Goal: Transaction & Acquisition: Purchase product/service

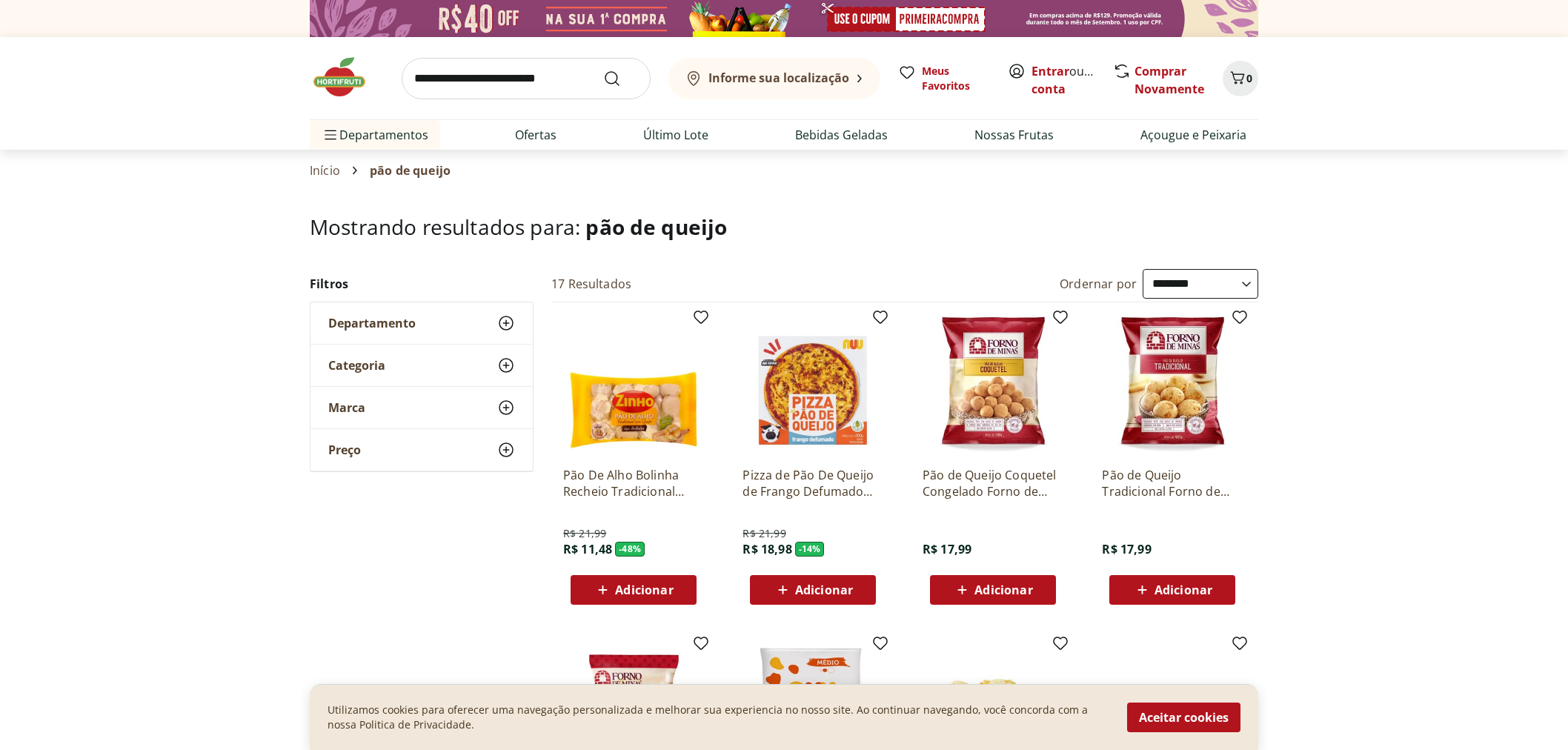
select select "**********"
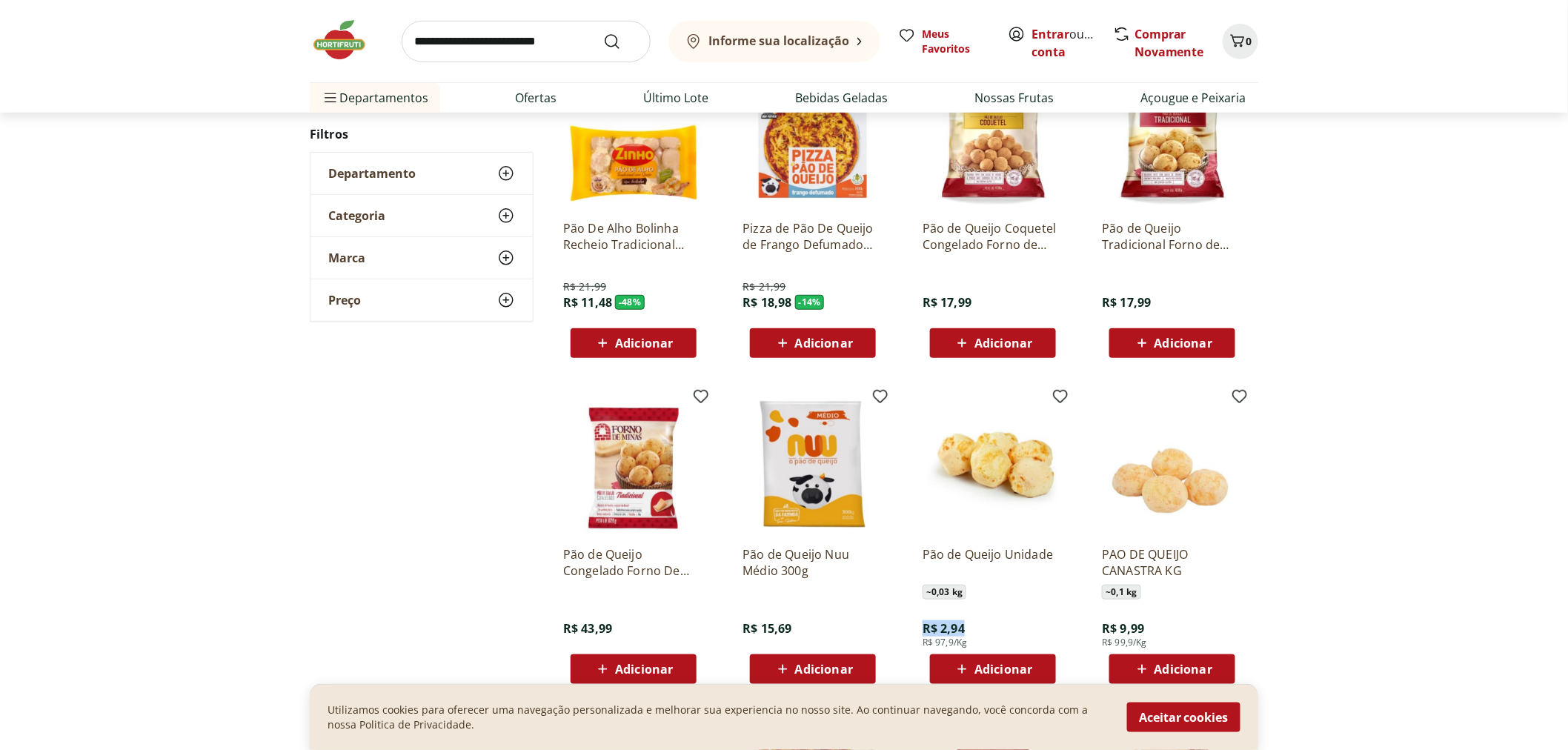
drag, startPoint x: 920, startPoint y: 593, endPoint x: 967, endPoint y: 596, distance: 47.1
click at [967, 596] on div "Pão de Queijo Unidade ~ 0,03 kg R$ 2,94 R$ 97,9/Kg Adicionar" at bounding box center [993, 609] width 141 height 150
drag, startPoint x: 963, startPoint y: 606, endPoint x: 915, endPoint y: 534, distance: 86.5
click at [915, 534] on div "Pão de Queijo Unidade ~ 0,03 kg R$ 2,94 R$ 97,9/Kg Adicionar" at bounding box center [993, 539] width 165 height 314
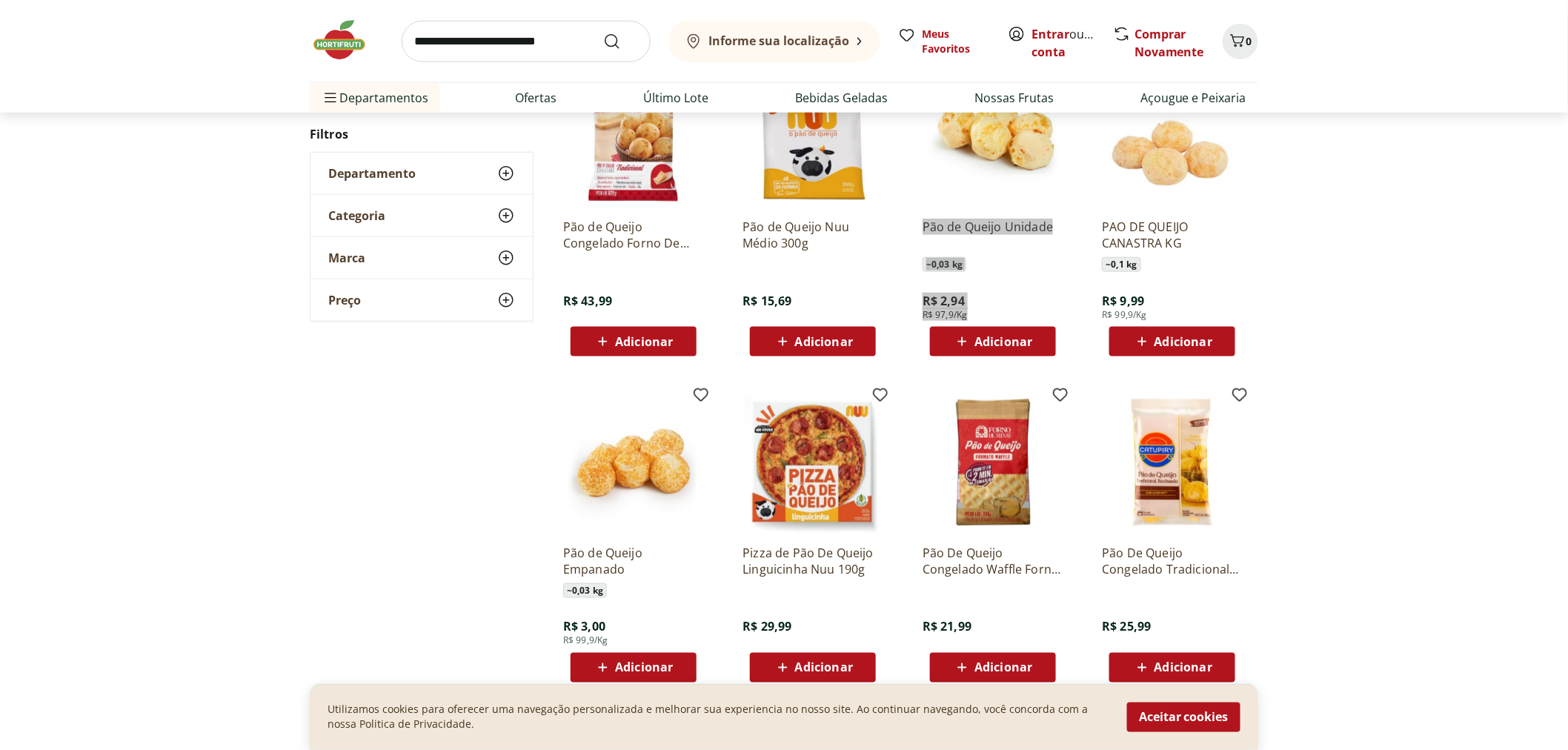
scroll to position [576, 0]
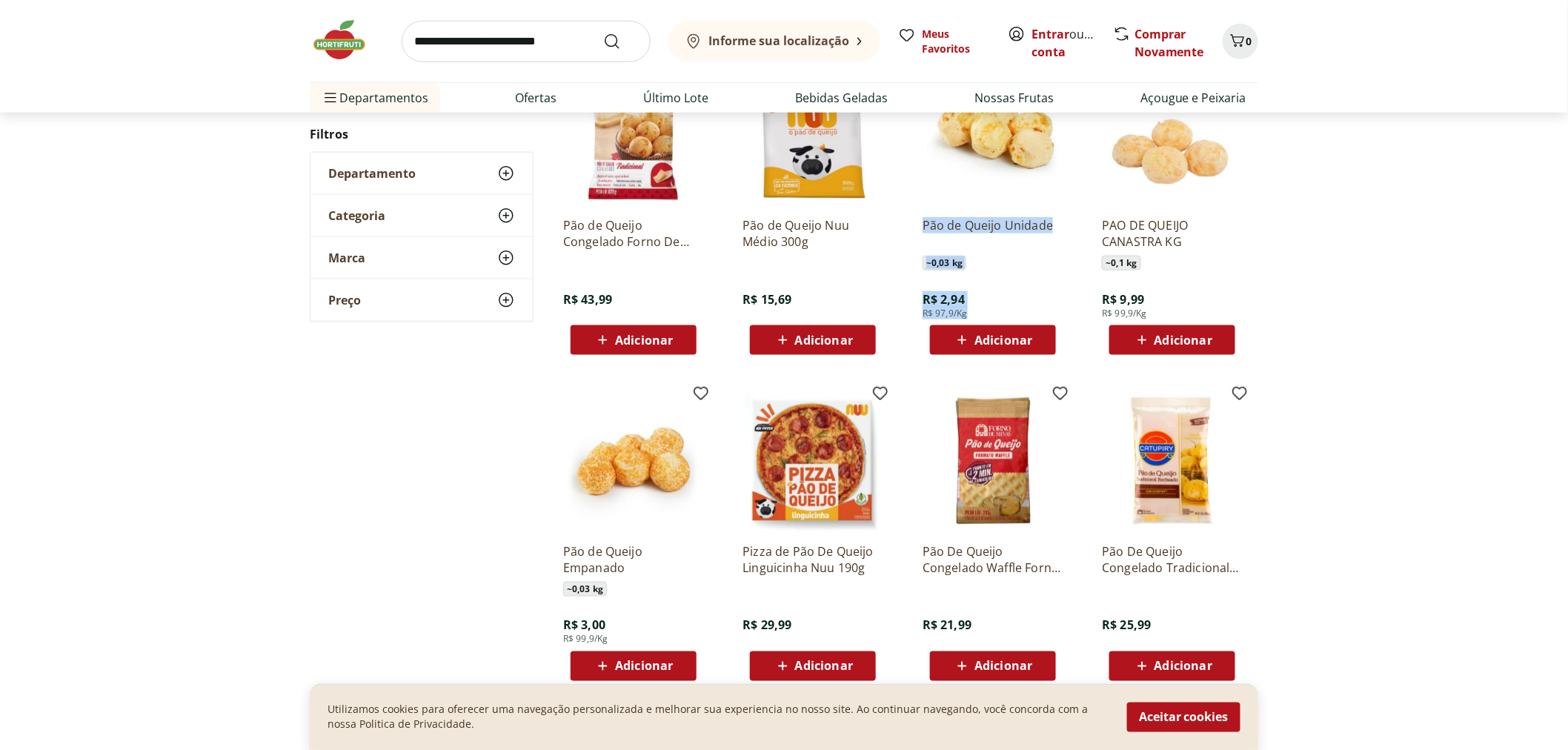
click at [655, 543] on p "Pão de Queijo Empanado" at bounding box center [633, 559] width 141 height 33
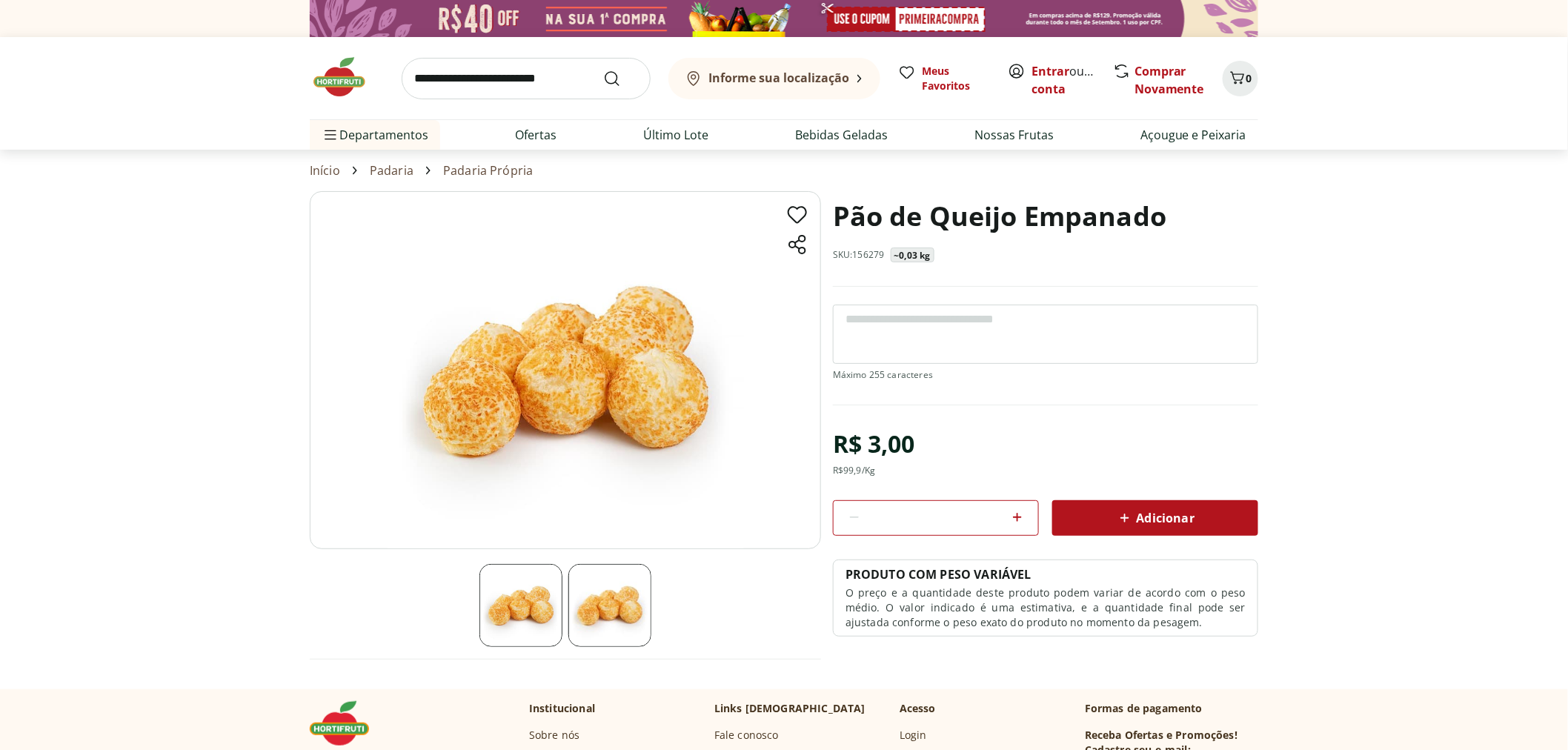
select select "**********"
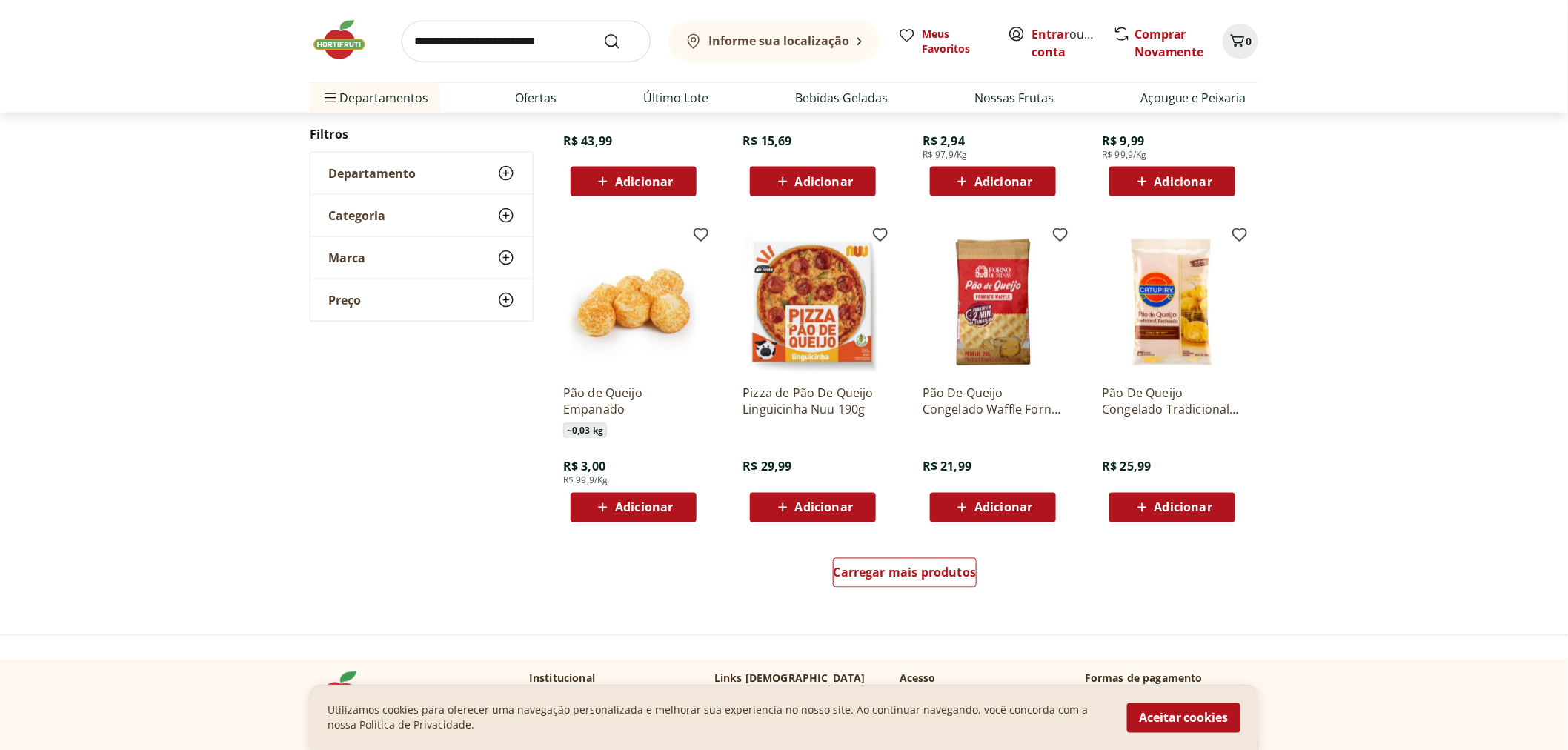
scroll to position [741, 0]
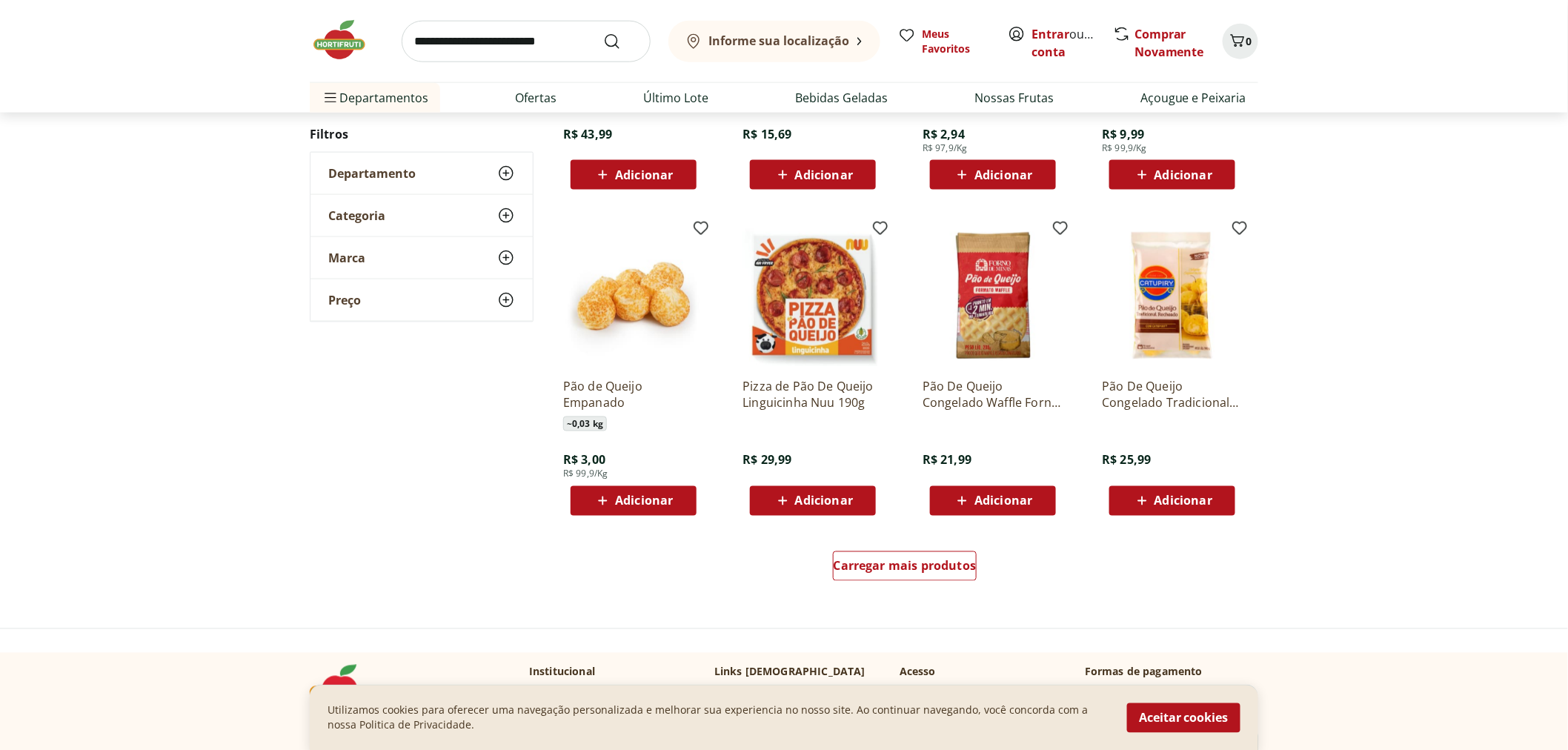
click at [1171, 378] on p "Pão De Queijo Congelado Tradicional Recheio Catupiry Pacote 390G" at bounding box center [1172, 394] width 141 height 33
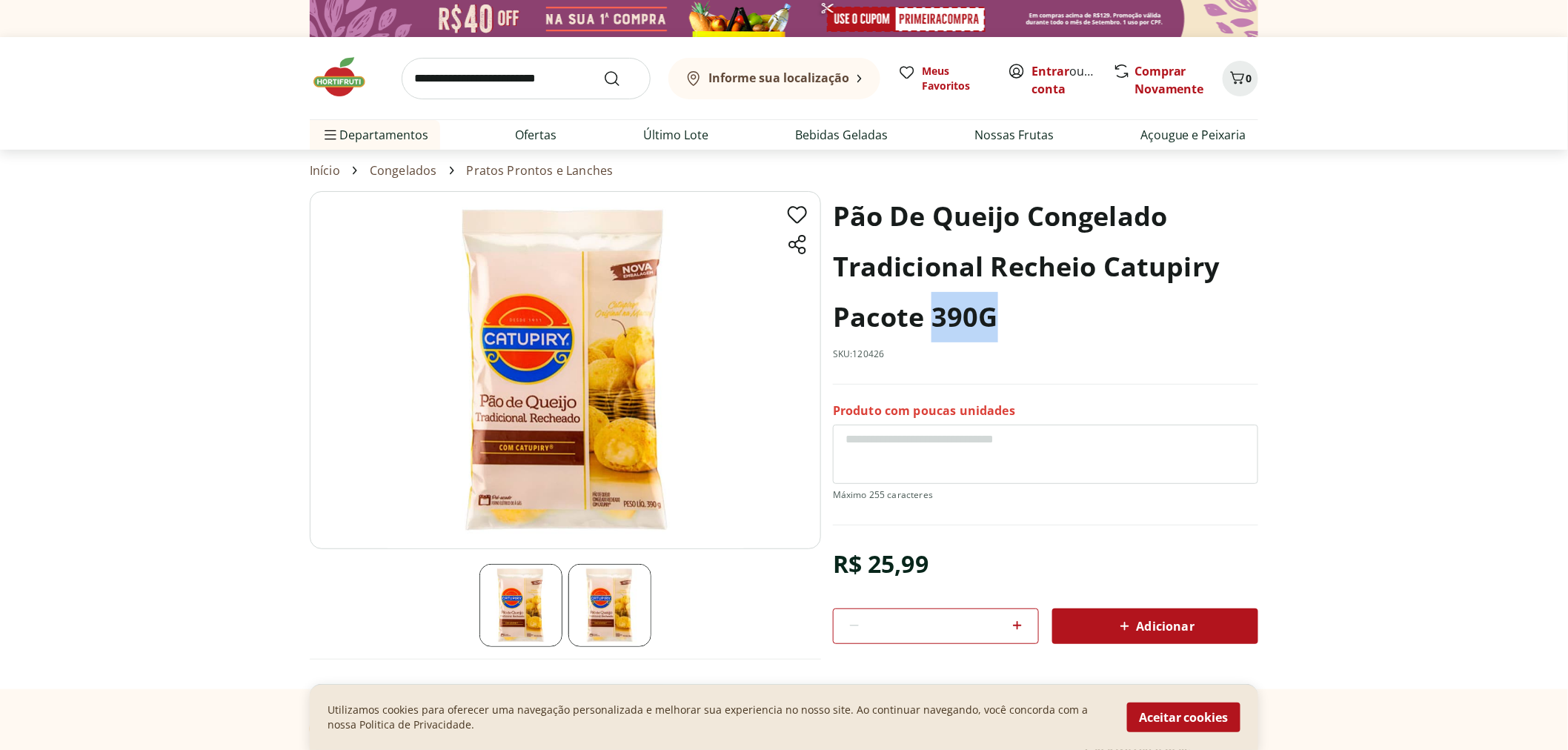
drag, startPoint x: 929, startPoint y: 307, endPoint x: 1001, endPoint y: 323, distance: 73.8
click at [1001, 323] on h1 "Pão De Queijo Congelado Tradicional Recheio Catupiry Pacote 390G" at bounding box center [1045, 267] width 425 height 151
click at [1033, 354] on div "Pão De Queijo Congelado Tradicional Recheio Catupiry Pacote 390G SKU: 120426" at bounding box center [1045, 287] width 425 height 194
